Goal: Task Accomplishment & Management: Complete application form

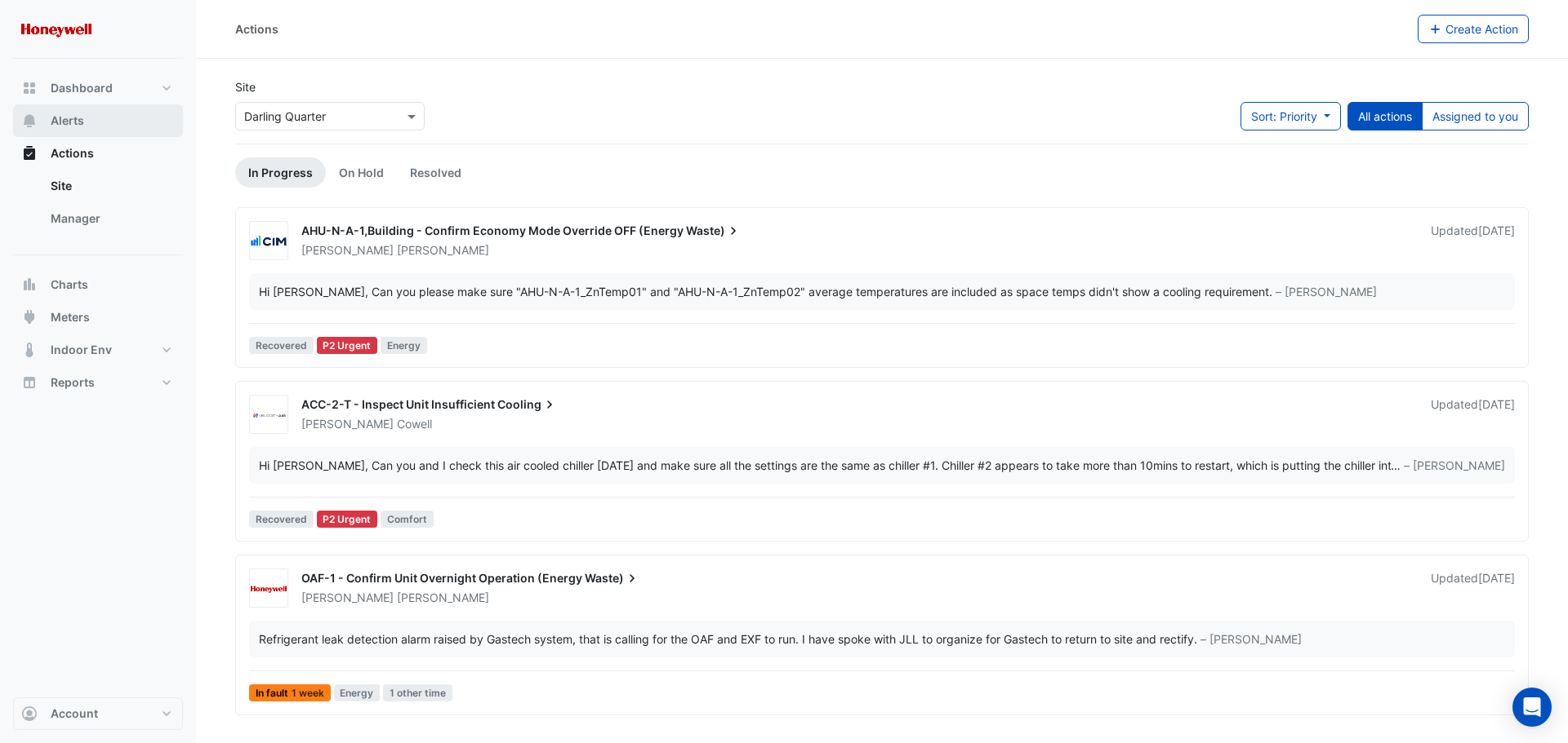
click at [78, 132] on button "Alerts" at bounding box center [98, 121] width 170 height 33
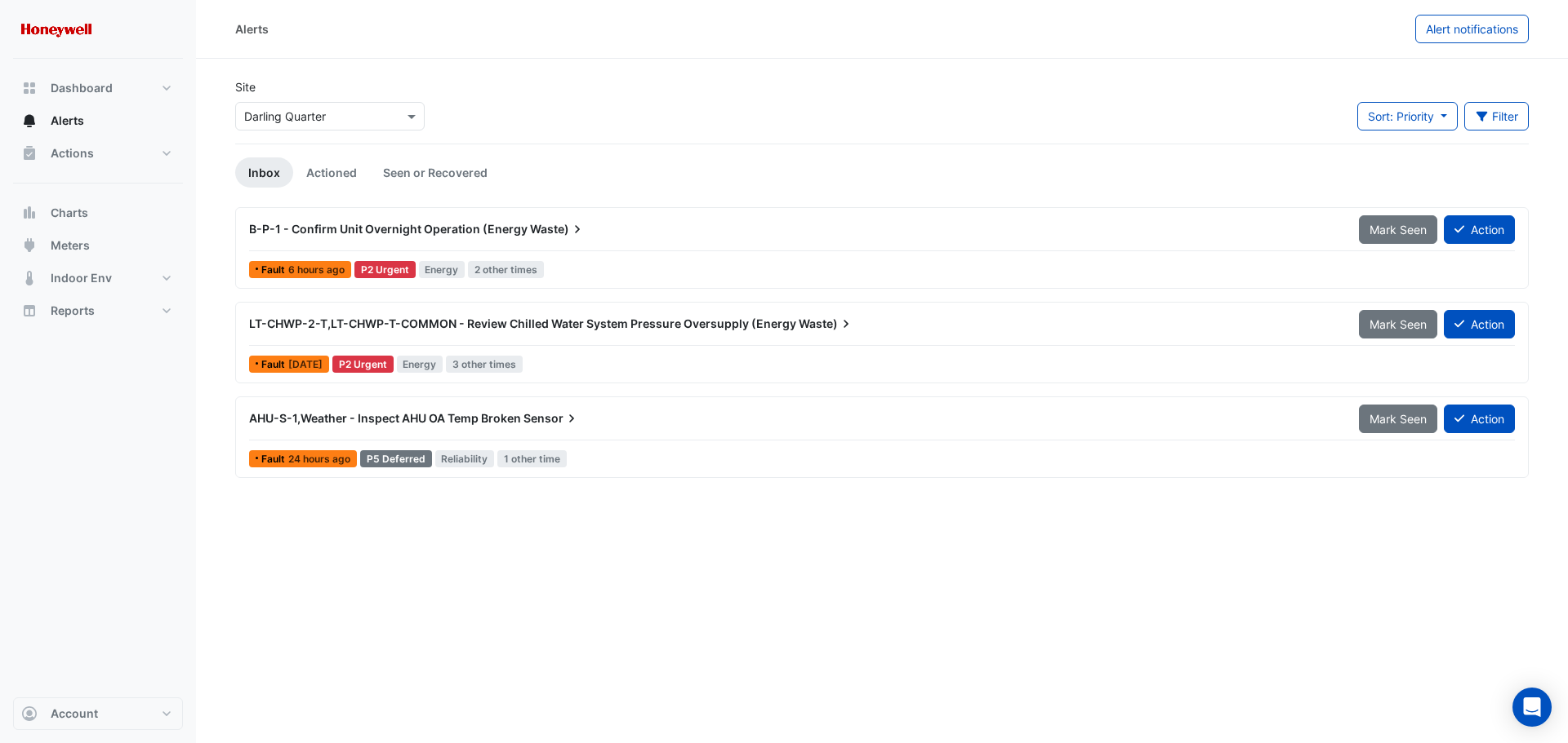
click at [582, 229] on div "B-P-1 - Confirm Unit Overnight Operation (Energy Waste)" at bounding box center [794, 229] width 1090 height 17
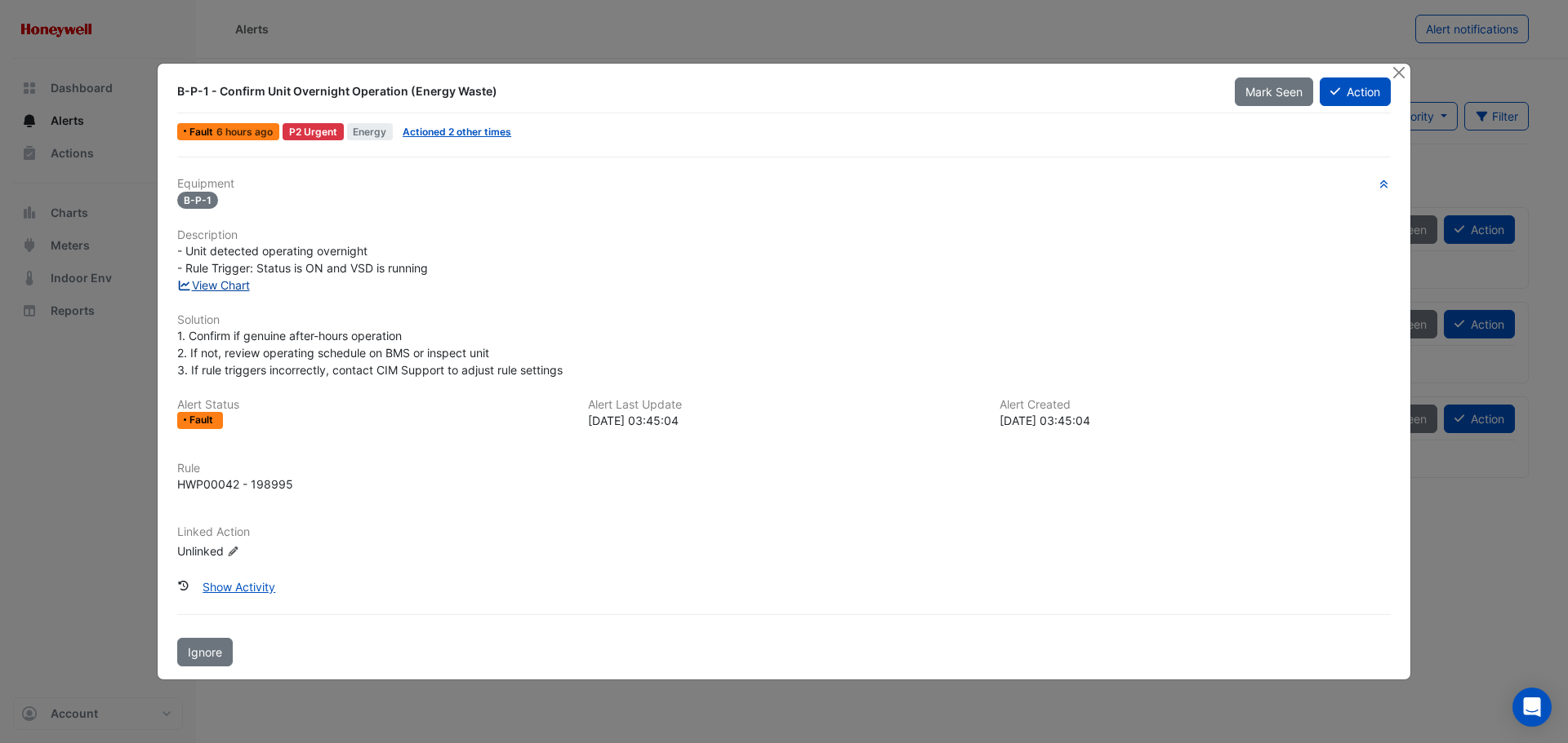
click at [218, 286] on link "View Chart" at bounding box center [213, 285] width 72 height 14
click at [1345, 92] on button "Action" at bounding box center [1355, 92] width 71 height 28
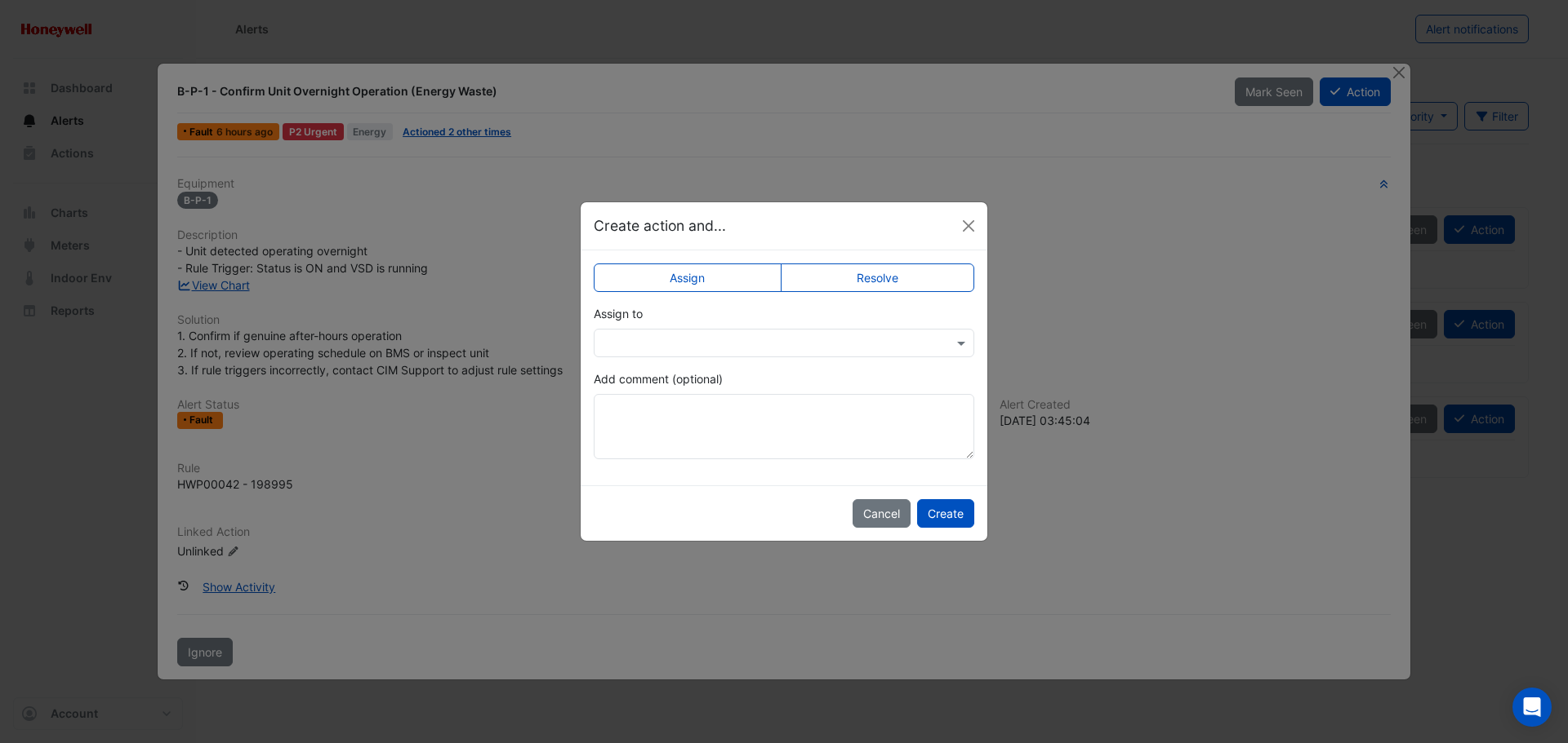
click at [700, 343] on input "text" at bounding box center [767, 343] width 329 height 17
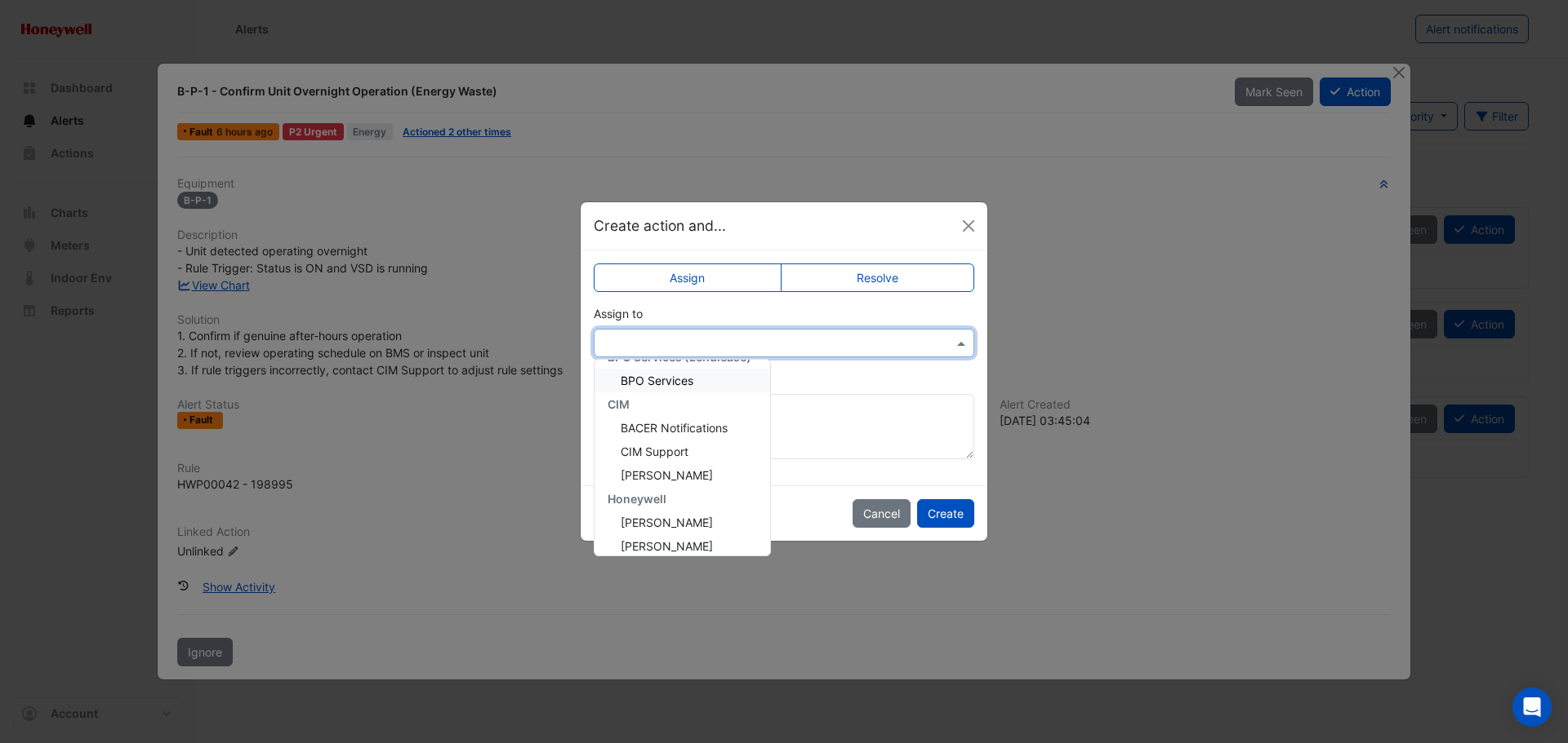
scroll to position [163, 0]
click at [662, 403] on span "[PERSON_NAME]" at bounding box center [666, 404] width 92 height 14
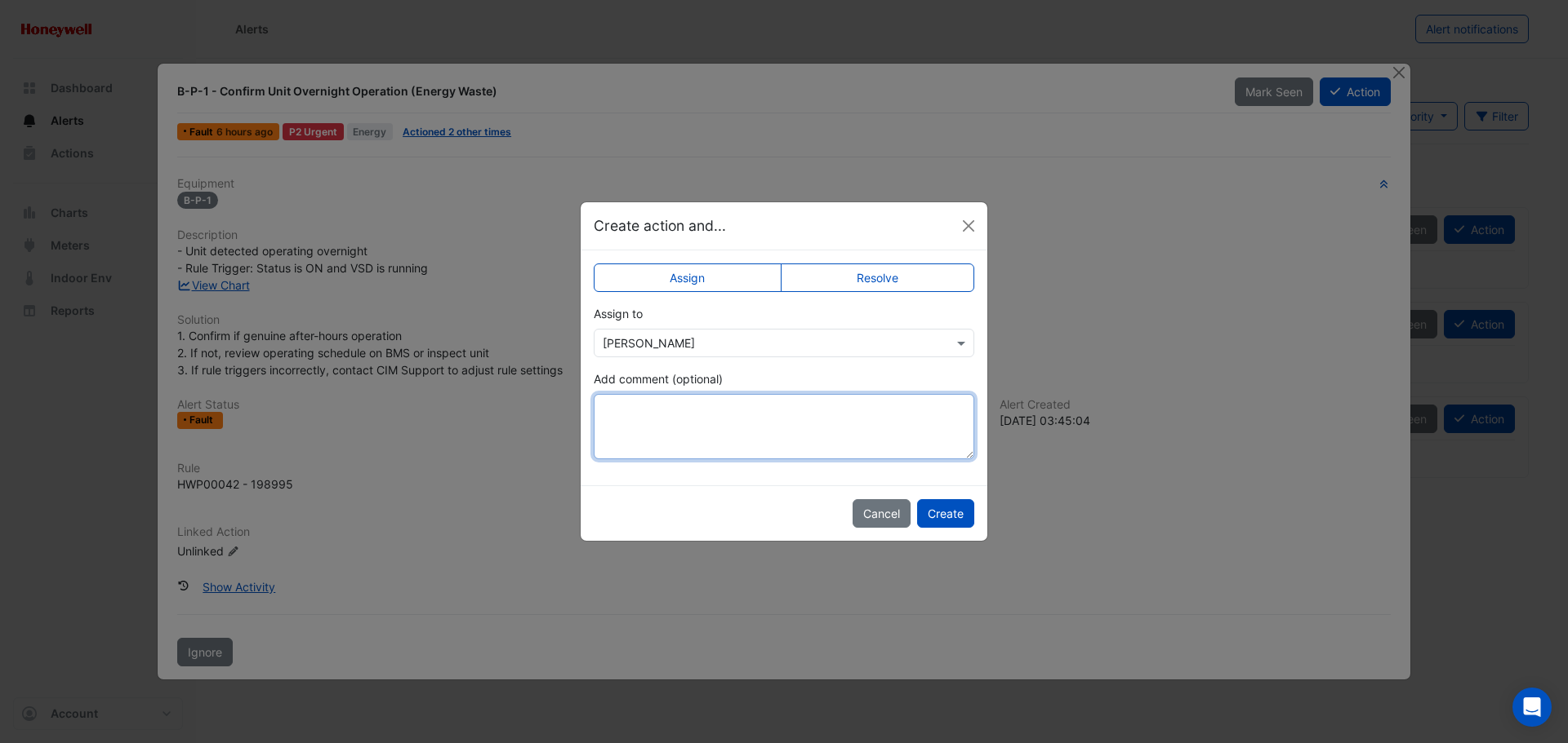
click at [645, 413] on textarea "Add comment (optional)" at bounding box center [784, 427] width 381 height 65
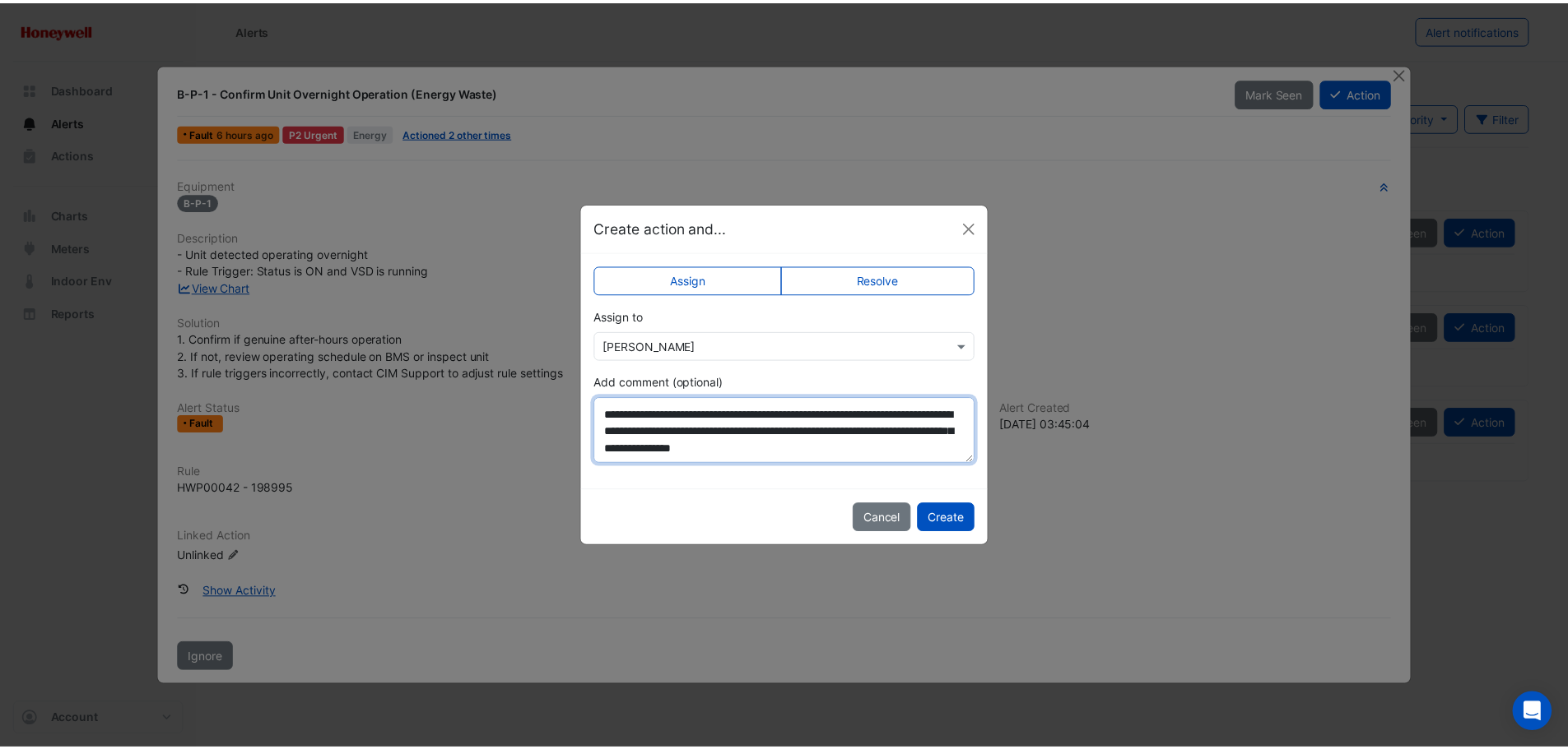
scroll to position [61, 0]
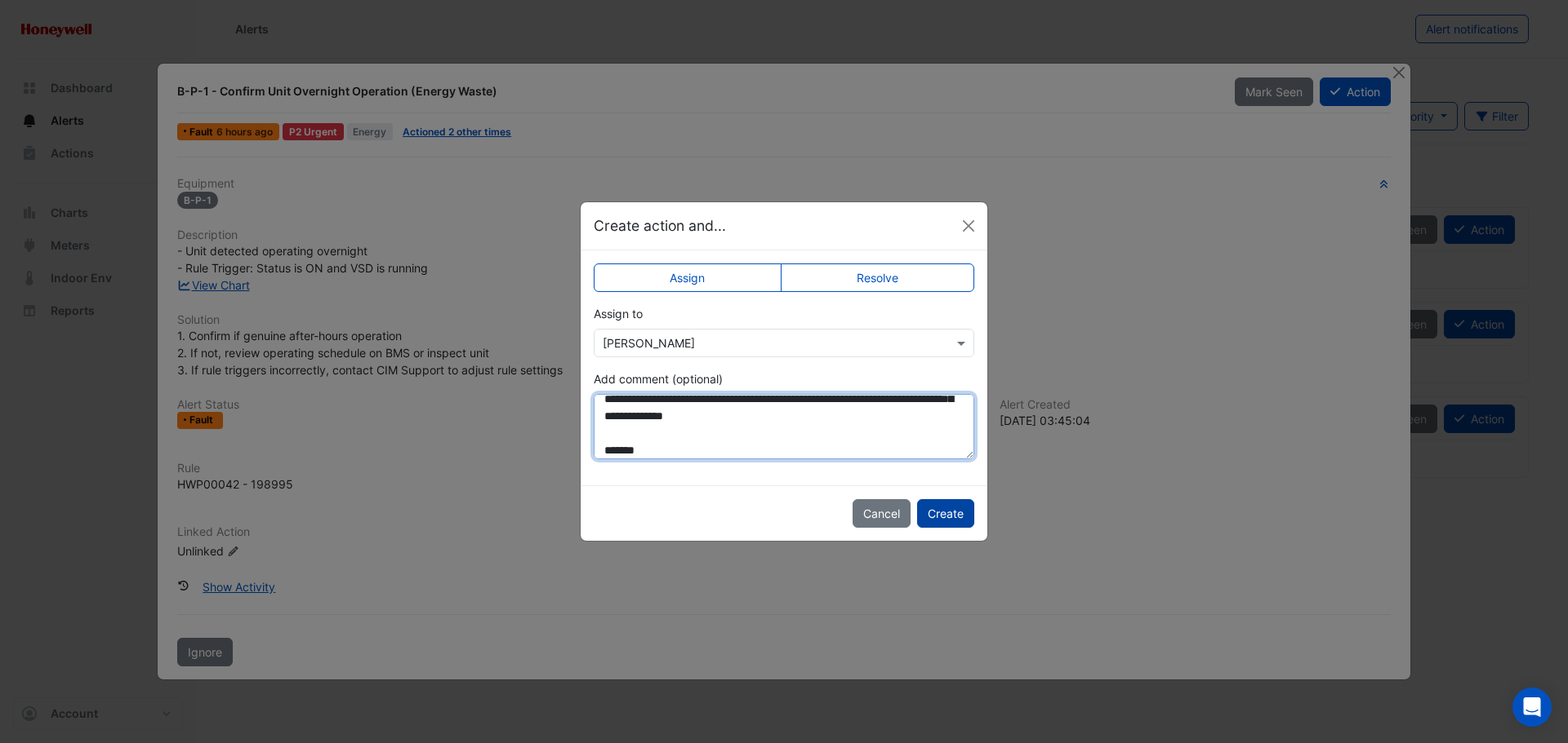
type textarea "**********"
click at [949, 515] on button "Create" at bounding box center [945, 513] width 57 height 28
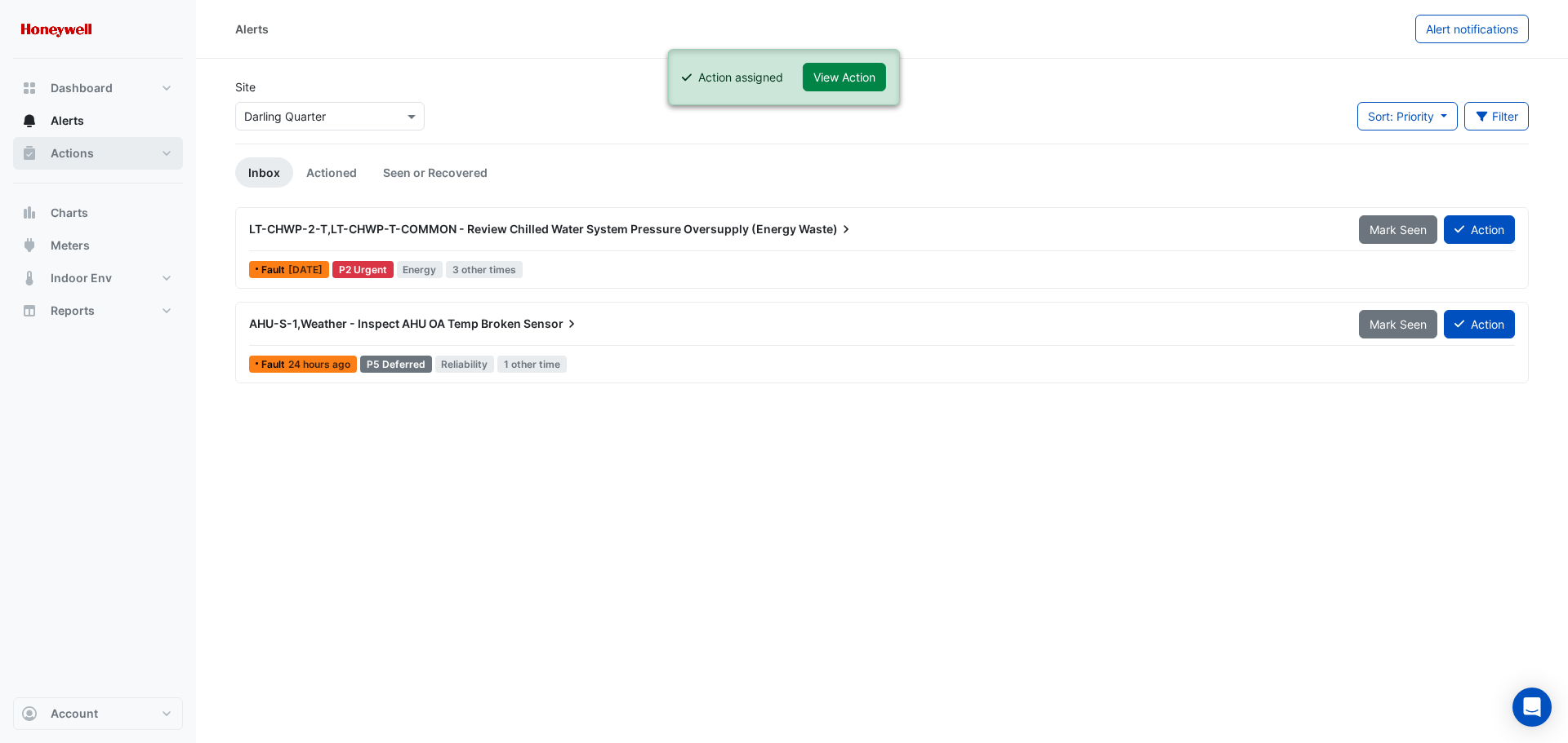
click at [74, 154] on span "Actions" at bounding box center [71, 153] width 43 height 17
